Goal: Information Seeking & Learning: Compare options

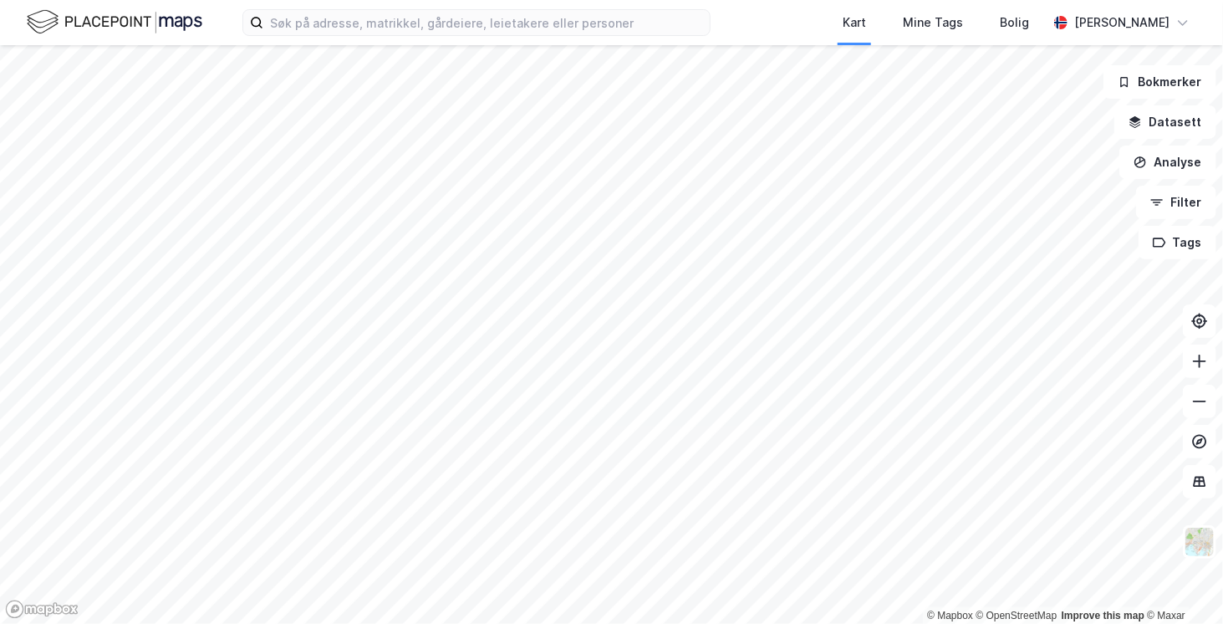
click at [1223, 238] on html "Kart Mine Tags Bolig [PERSON_NAME] © Mapbox © OpenStreetMap Improve this map © …" at bounding box center [611, 312] width 1223 height 624
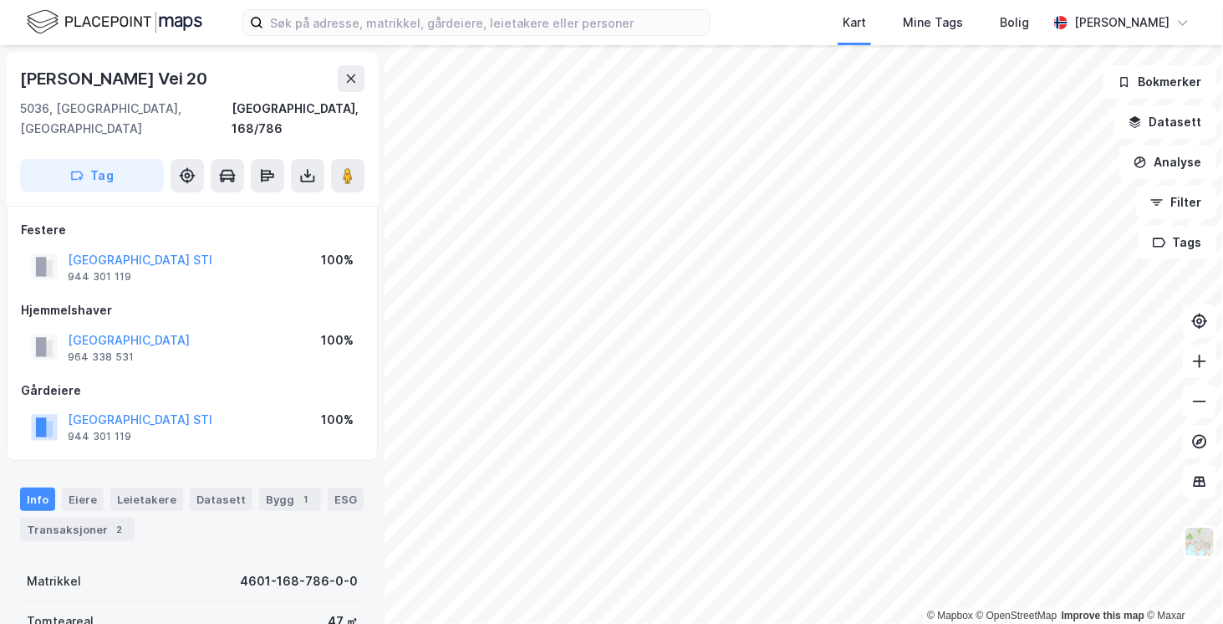
scroll to position [84, 0]
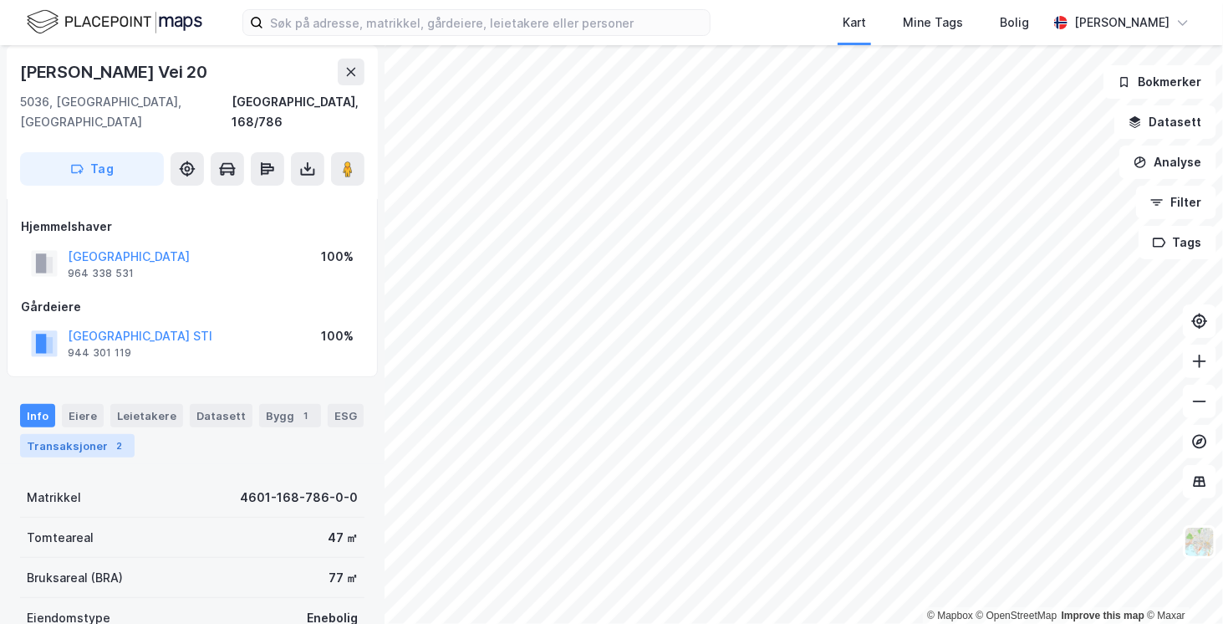
click at [61, 434] on div "Transaksjoner 2" at bounding box center [77, 445] width 115 height 23
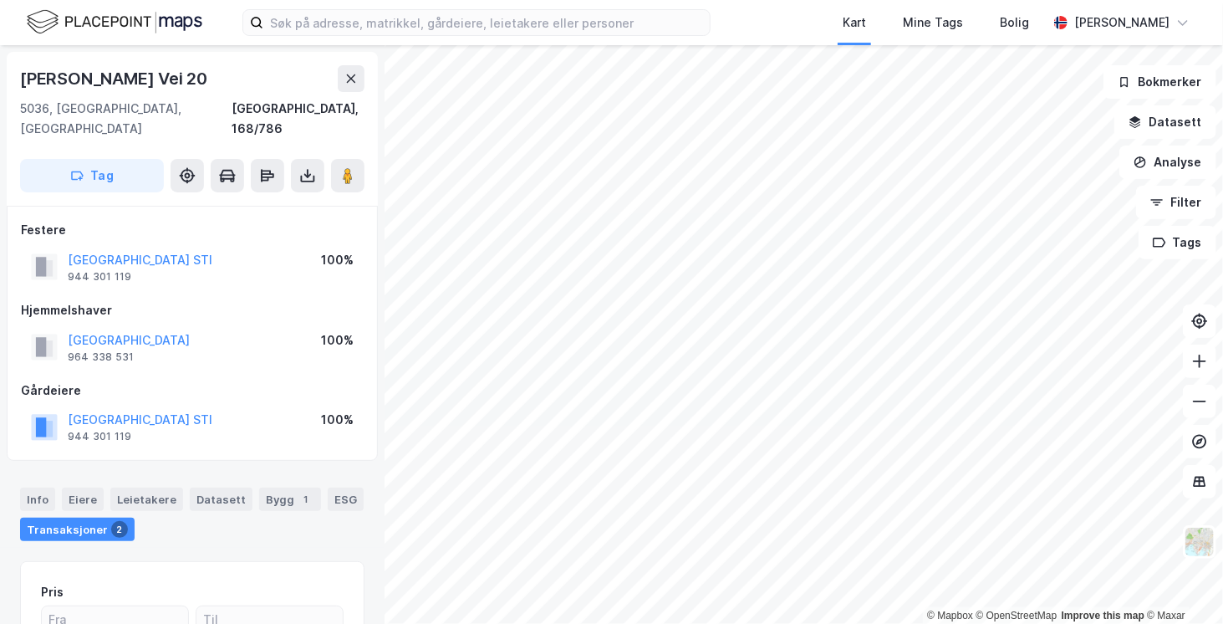
scroll to position [164, 0]
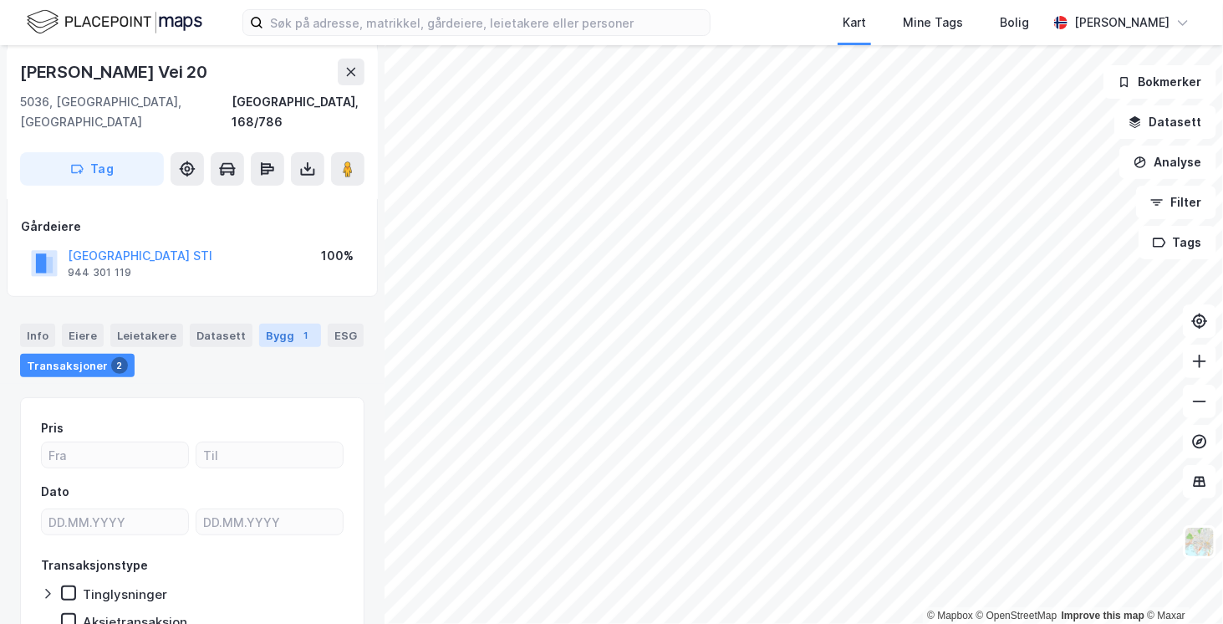
click at [274, 324] on div "Bygg 1" at bounding box center [290, 335] width 62 height 23
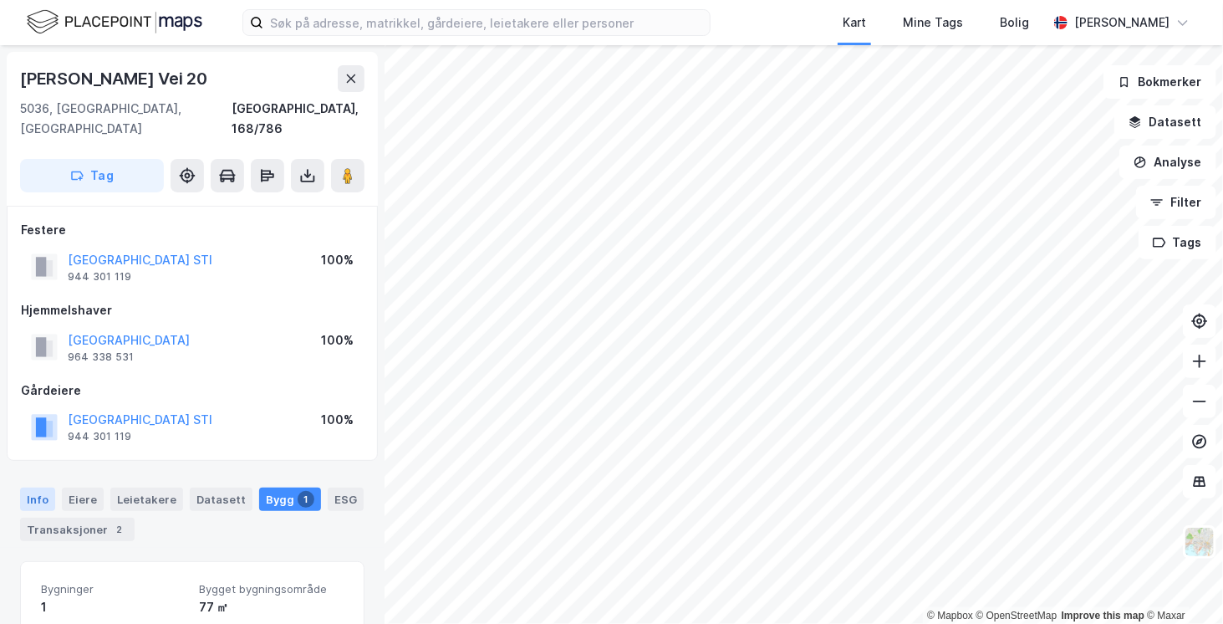
click at [41, 488] on div "Info" at bounding box center [37, 499] width 35 height 23
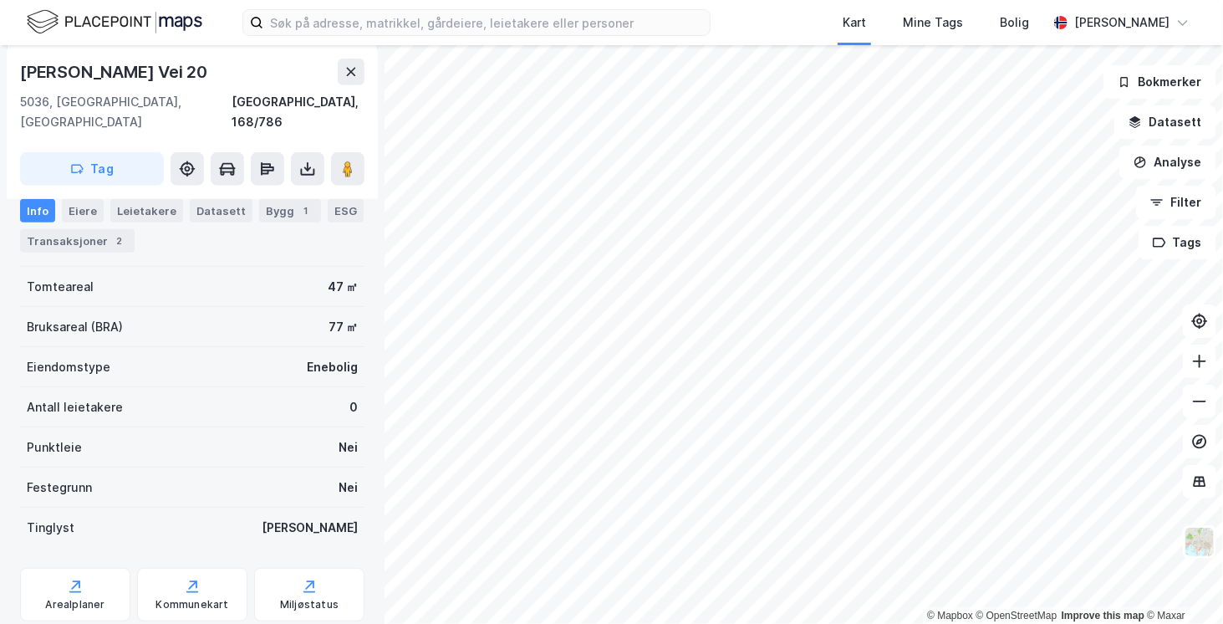
scroll to position [251, 0]
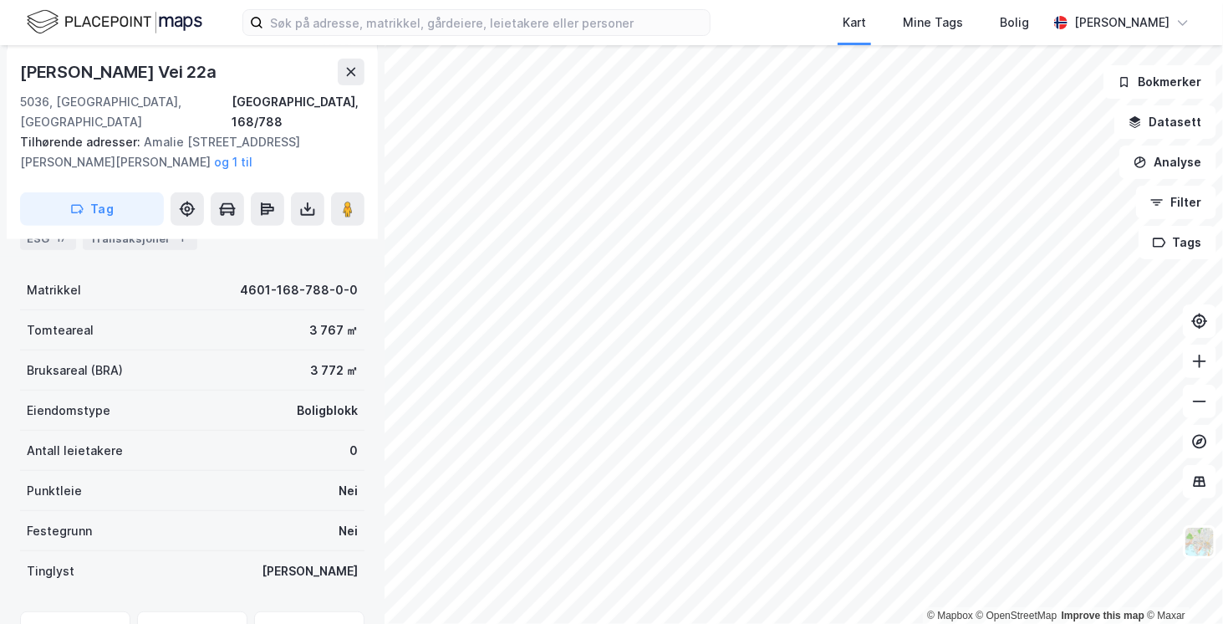
scroll to position [324, 0]
